Goal: Transaction & Acquisition: Purchase product/service

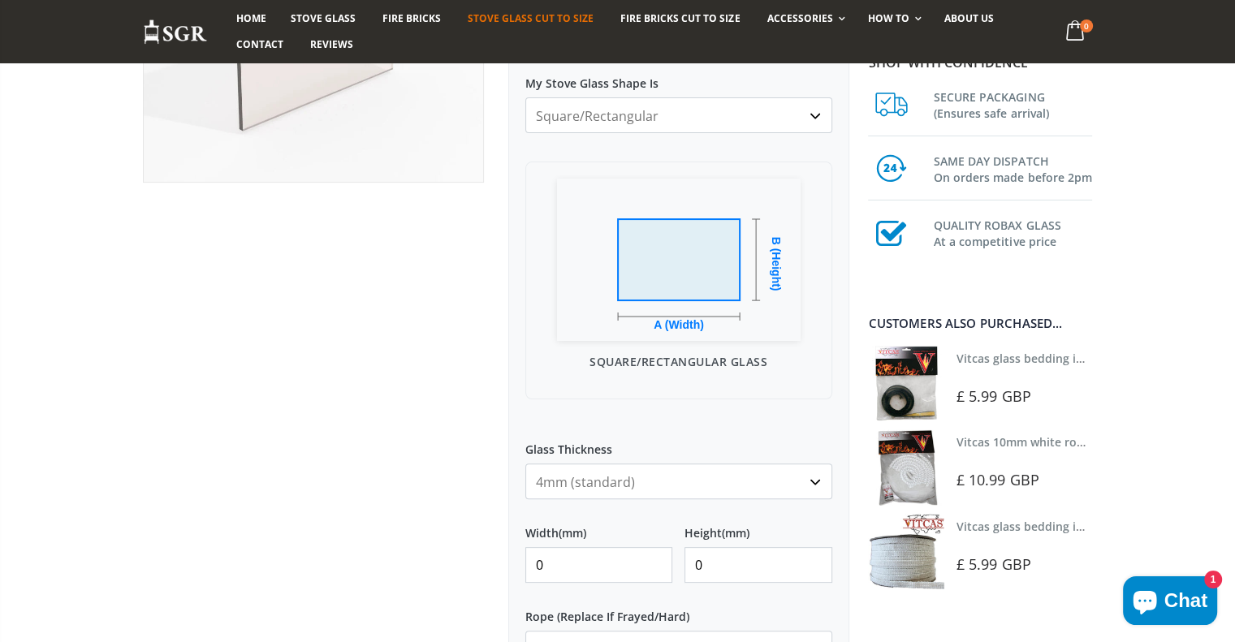
scroll to position [406, 0]
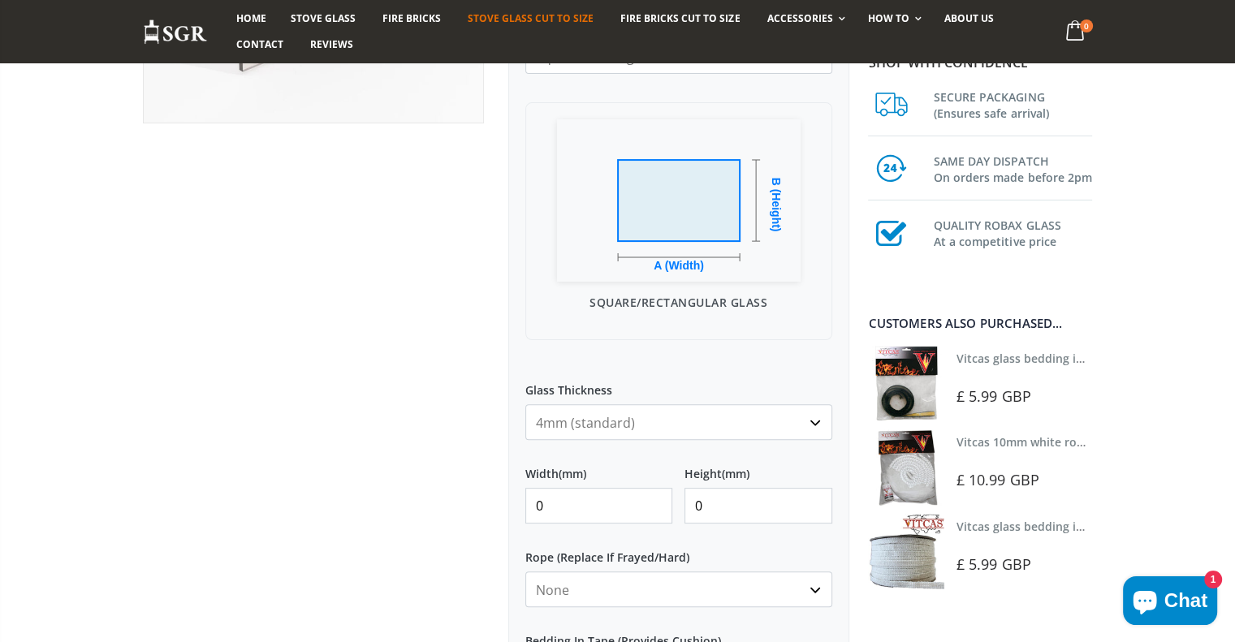
click at [602, 503] on input "0" at bounding box center [599, 506] width 148 height 36
type input "330"
click at [706, 507] on input "0" at bounding box center [758, 506] width 148 height 36
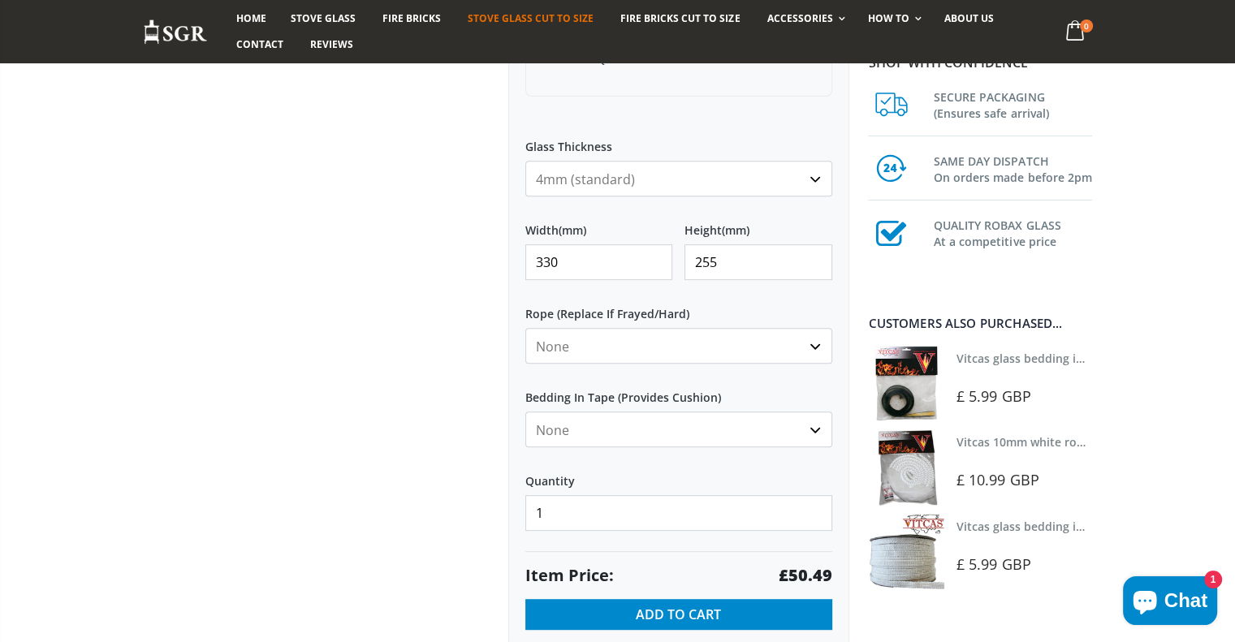
scroll to position [731, 0]
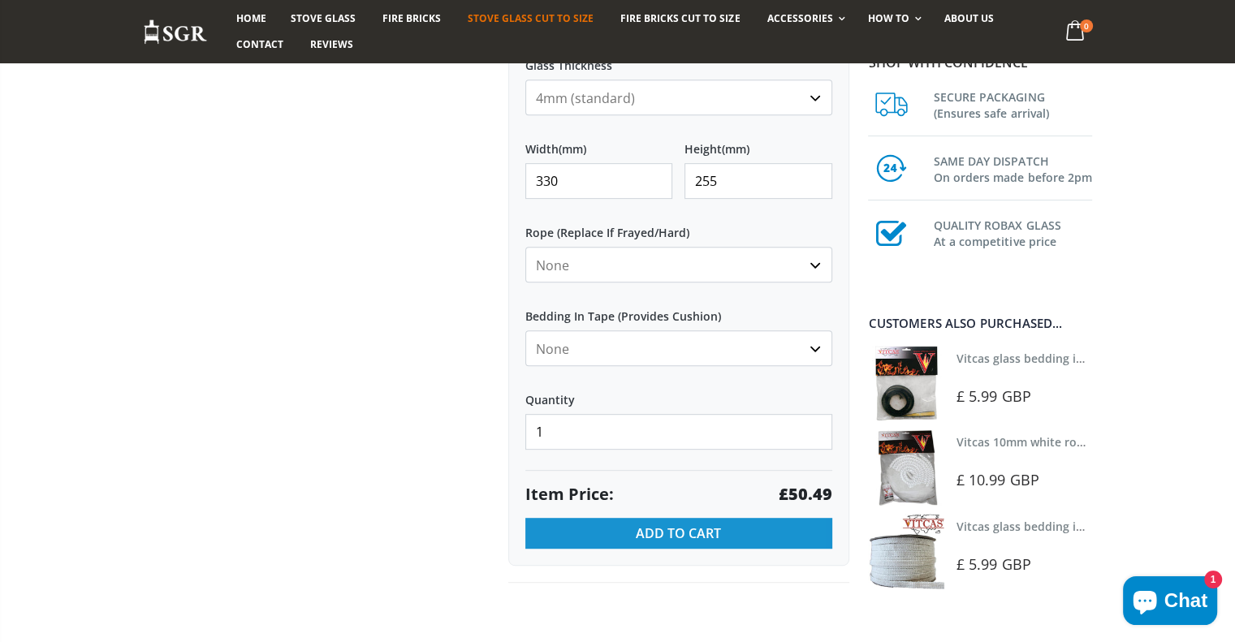
type input "255"
click at [680, 536] on span "Add to Cart" at bounding box center [678, 533] width 85 height 18
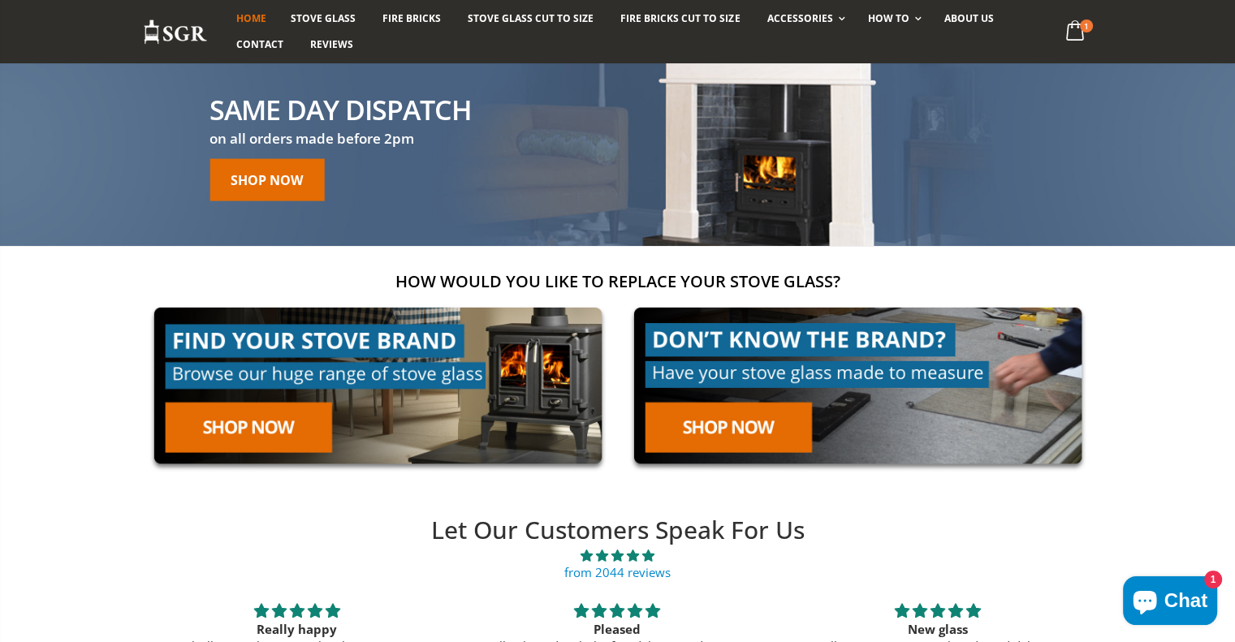
scroll to position [81, 0]
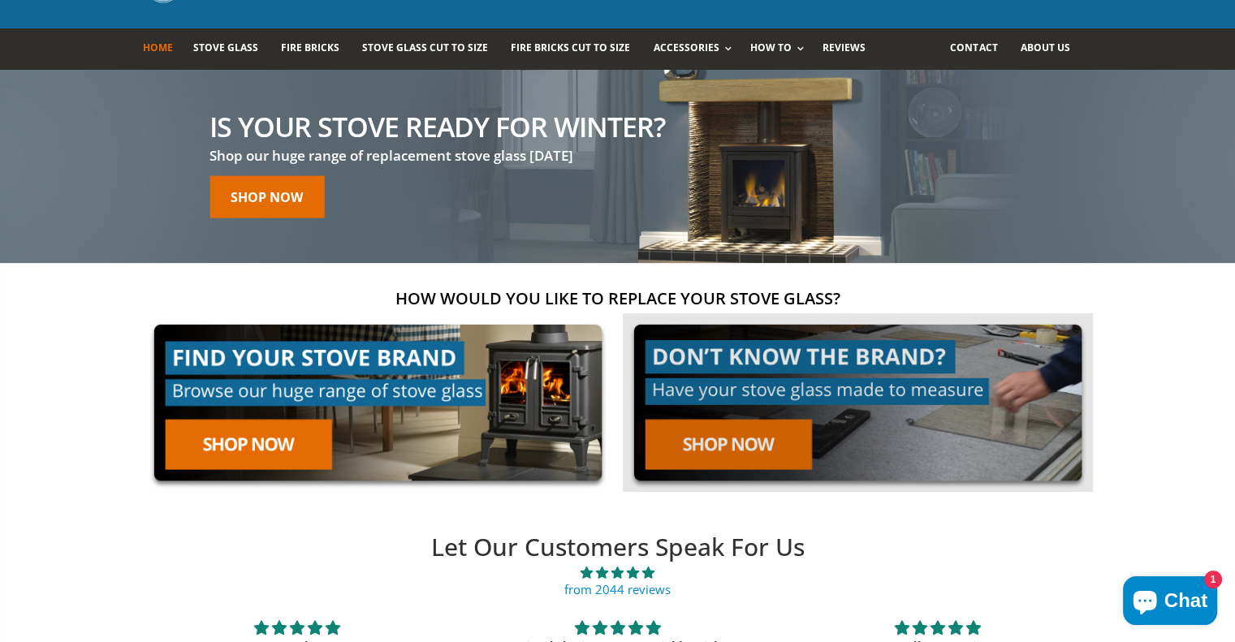
click at [738, 444] on link at bounding box center [858, 402] width 470 height 179
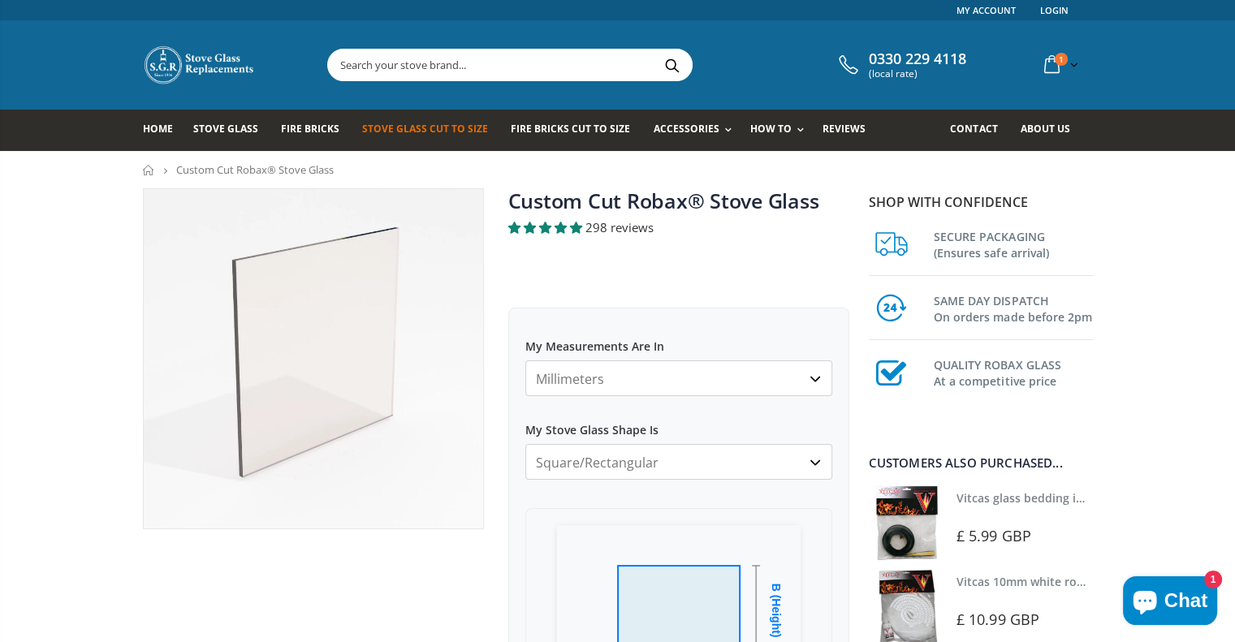
click at [822, 376] on select "Millimeters Centimeters Inches" at bounding box center [678, 378] width 307 height 36
click at [525, 360] on select "Millimeters Centimeters Inches" at bounding box center [678, 378] width 307 height 36
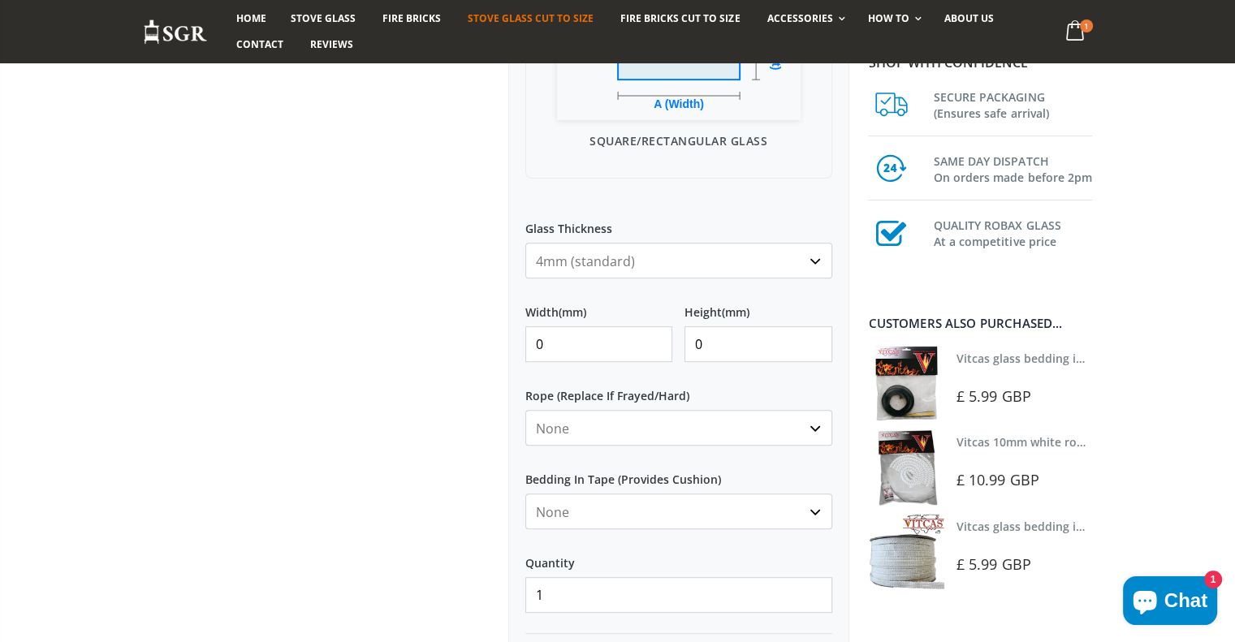
scroll to position [568, 0]
click at [596, 347] on input "0" at bounding box center [599, 344] width 148 height 36
type input "330"
click at [709, 348] on input "0" at bounding box center [758, 344] width 148 height 36
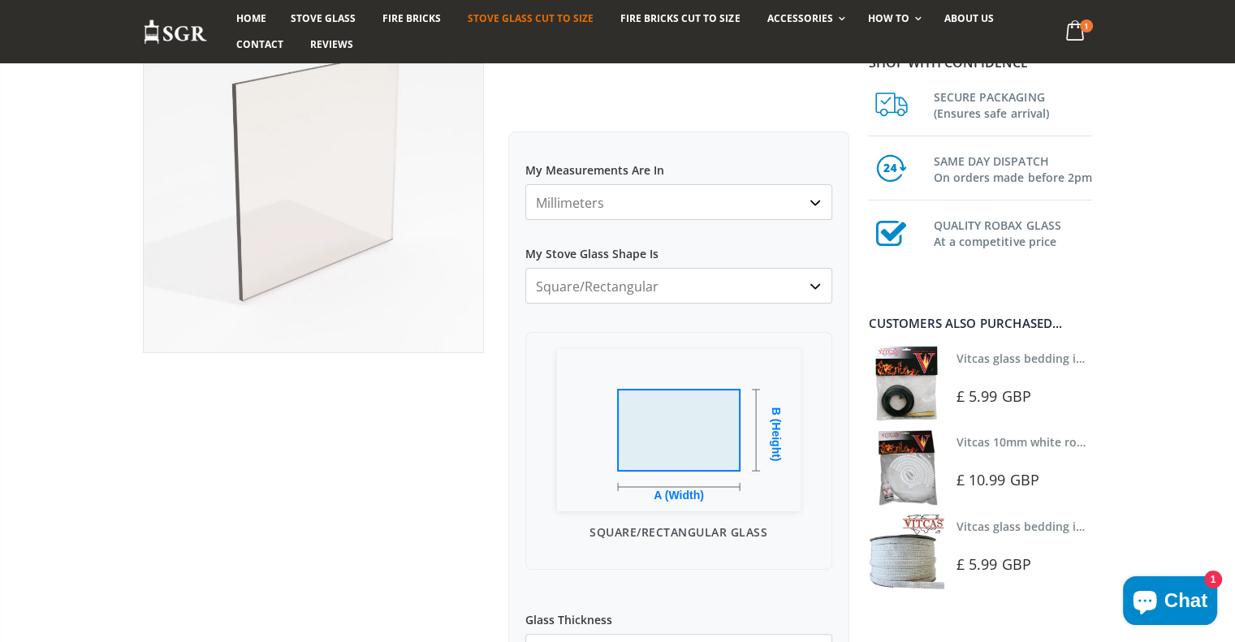
scroll to position [162, 0]
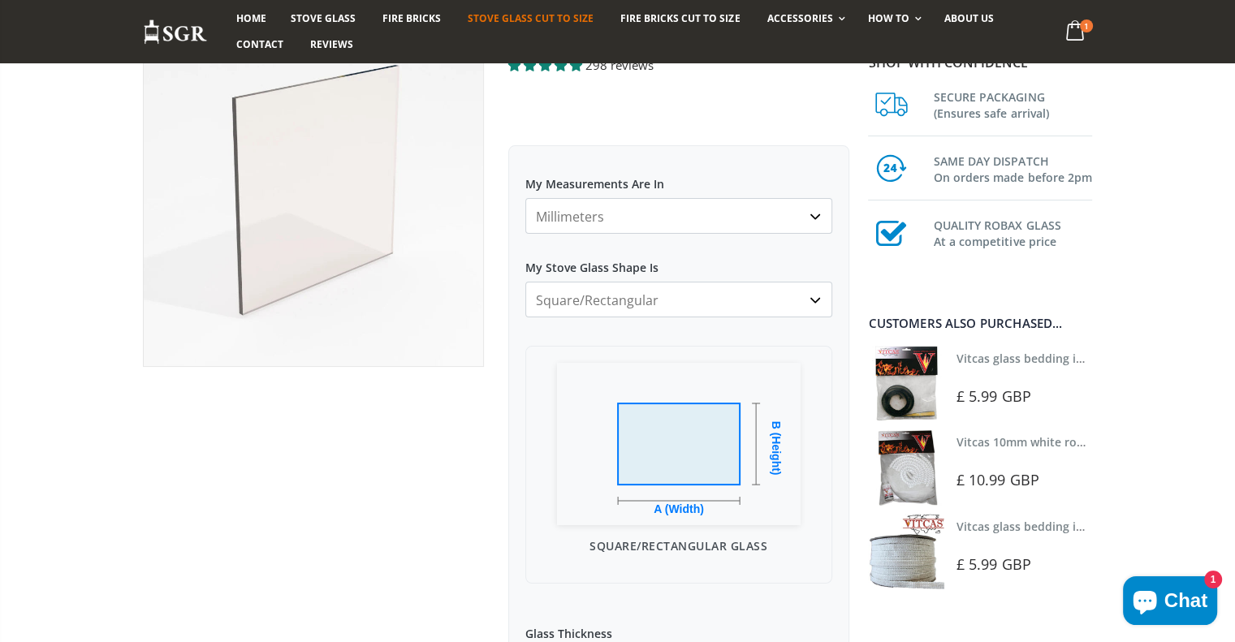
type input "255"
